Goal: Information Seeking & Learning: Learn about a topic

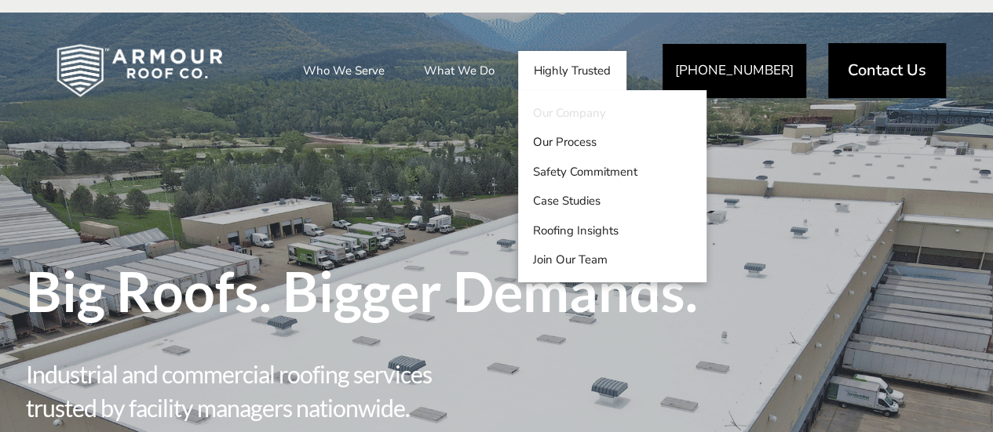
click at [557, 117] on link "Our Company" at bounding box center [612, 113] width 188 height 30
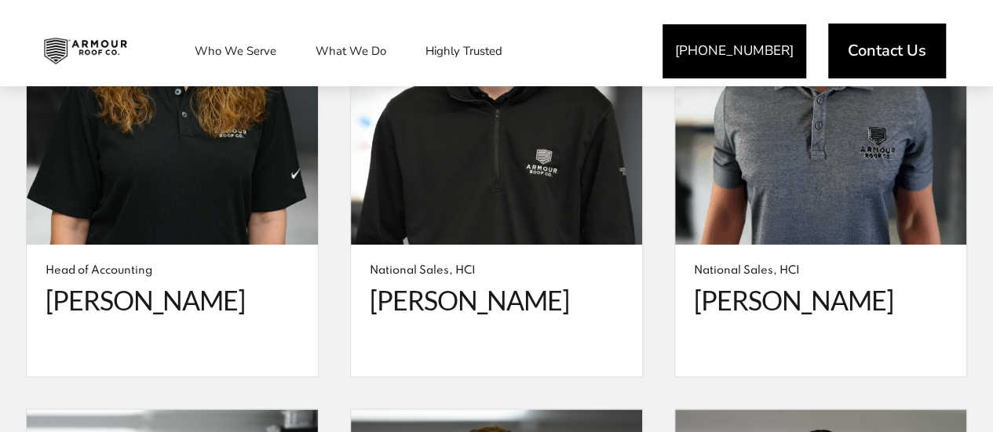
scroll to position [3709, 0]
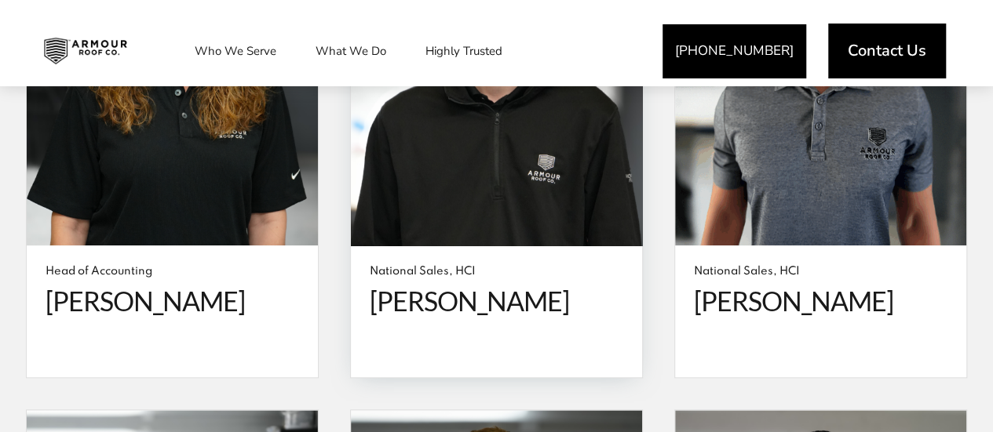
click at [495, 286] on span "[PERSON_NAME]" at bounding box center [496, 302] width 253 height 32
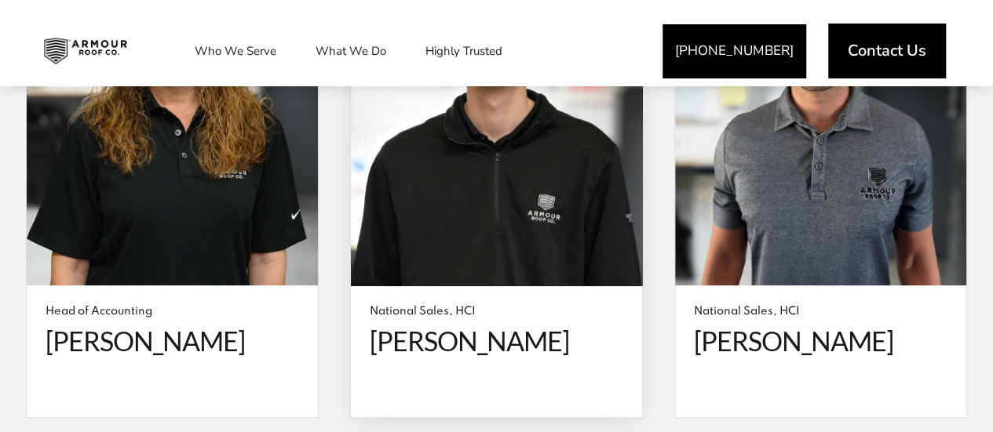
click at [493, 194] on span at bounding box center [496, 111] width 291 height 350
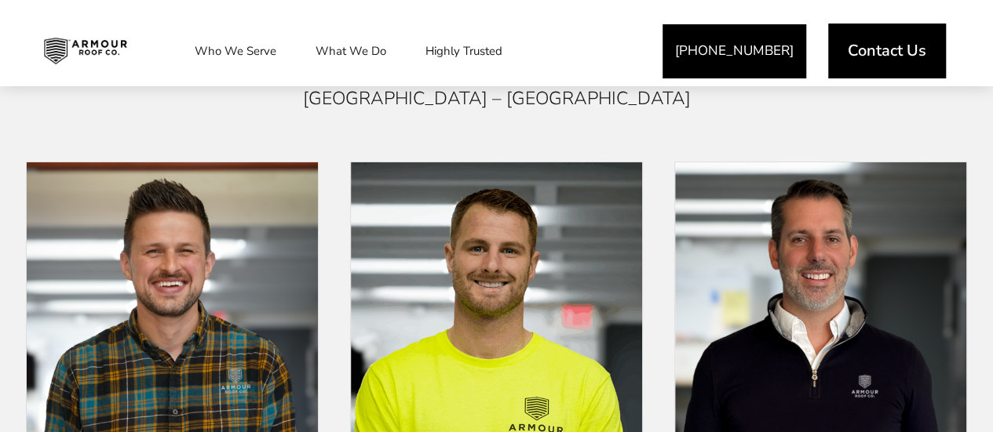
scroll to position [2917, 0]
